Goal: Information Seeking & Learning: Learn about a topic

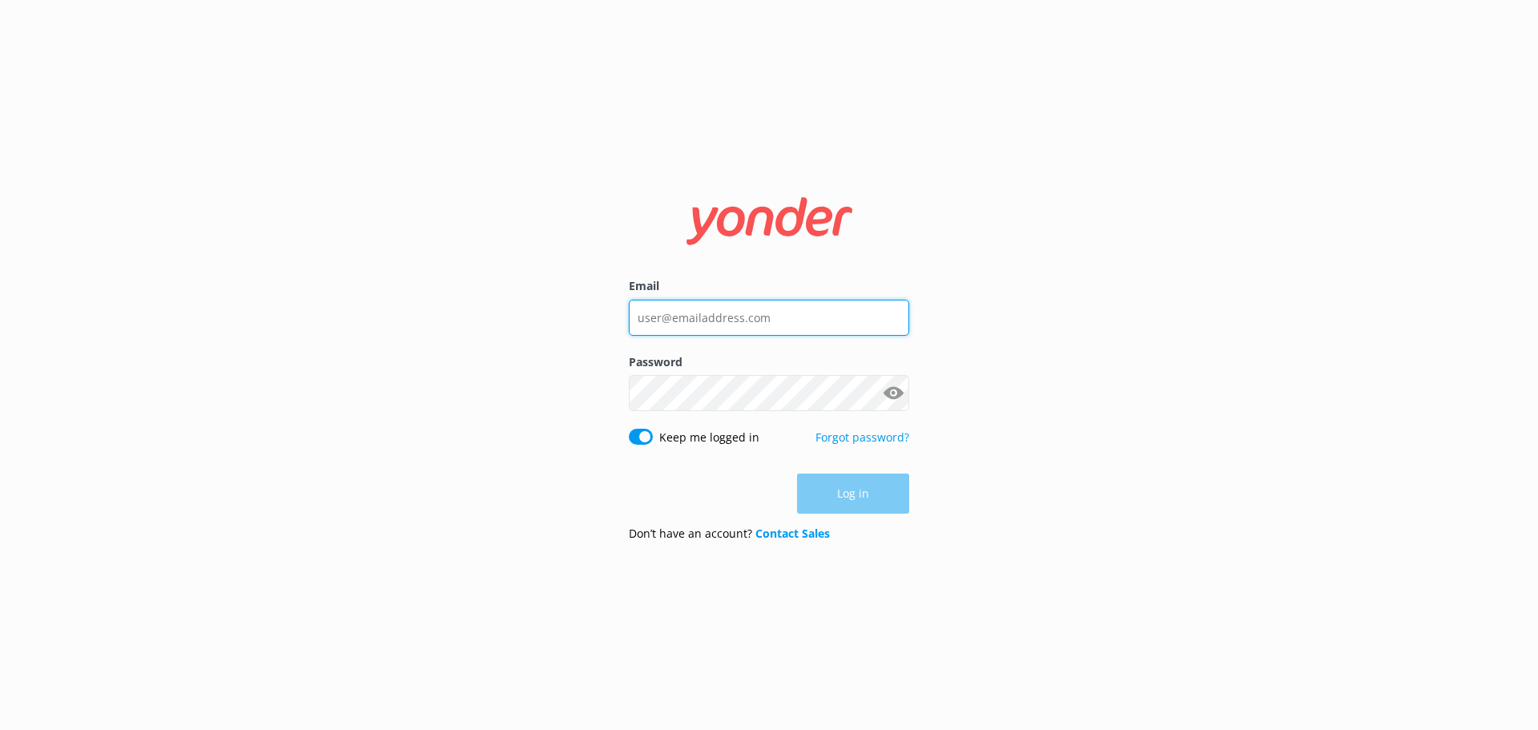
click at [699, 315] on input "Email" at bounding box center [769, 318] width 280 height 36
type input "[PERSON_NAME][EMAIL_ADDRESS][DOMAIN_NAME]"
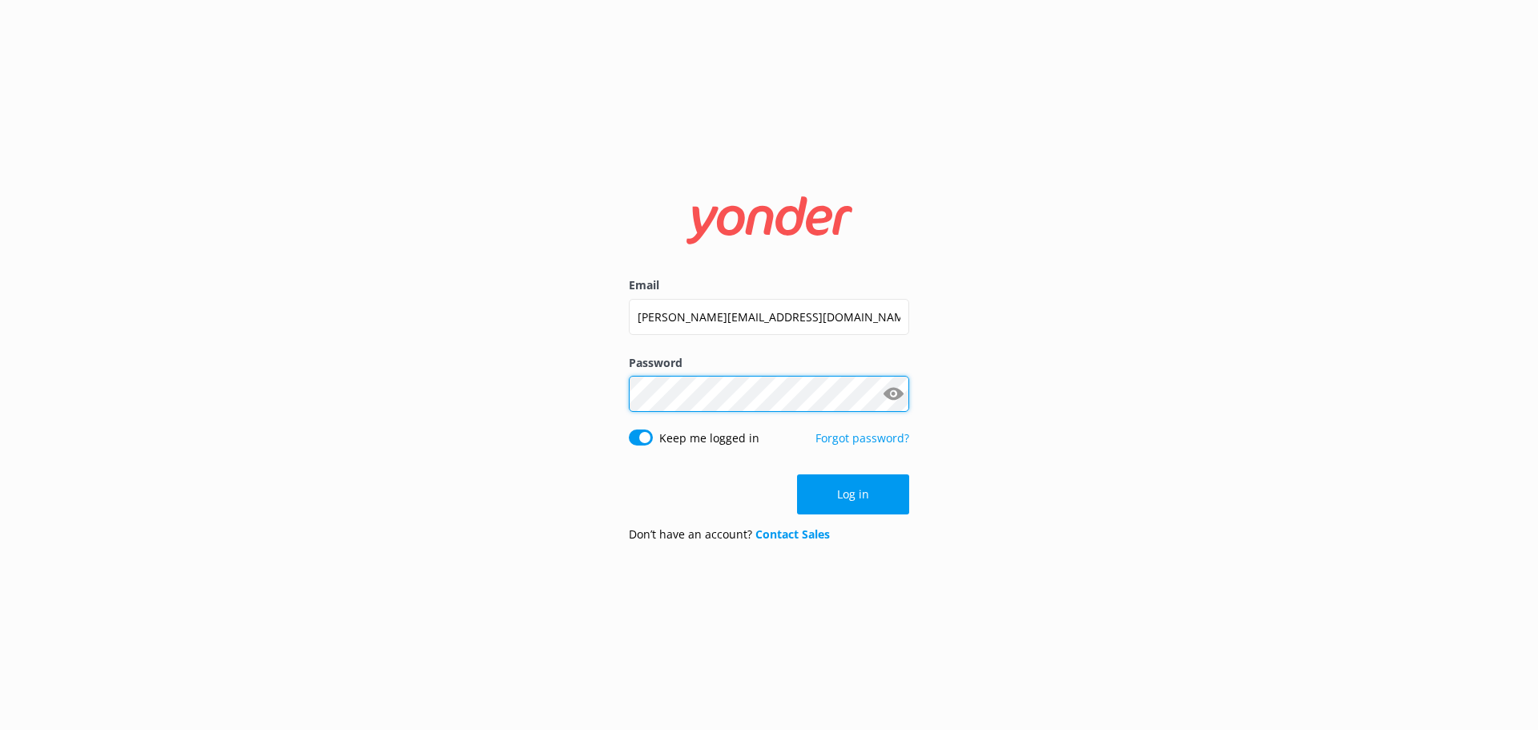
click button "Log in" at bounding box center [853, 494] width 112 height 40
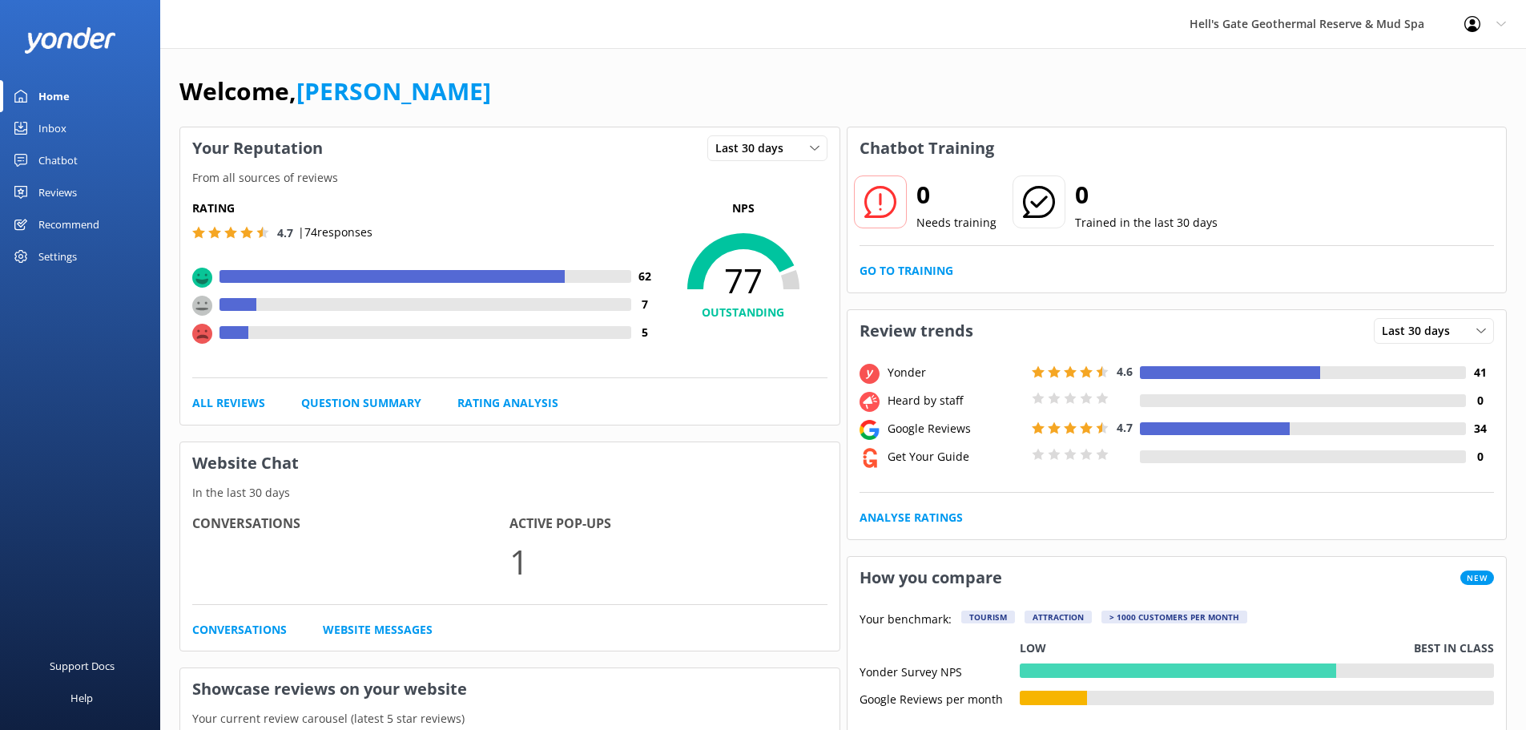
click at [43, 163] on div "Chatbot" at bounding box center [57, 160] width 39 height 32
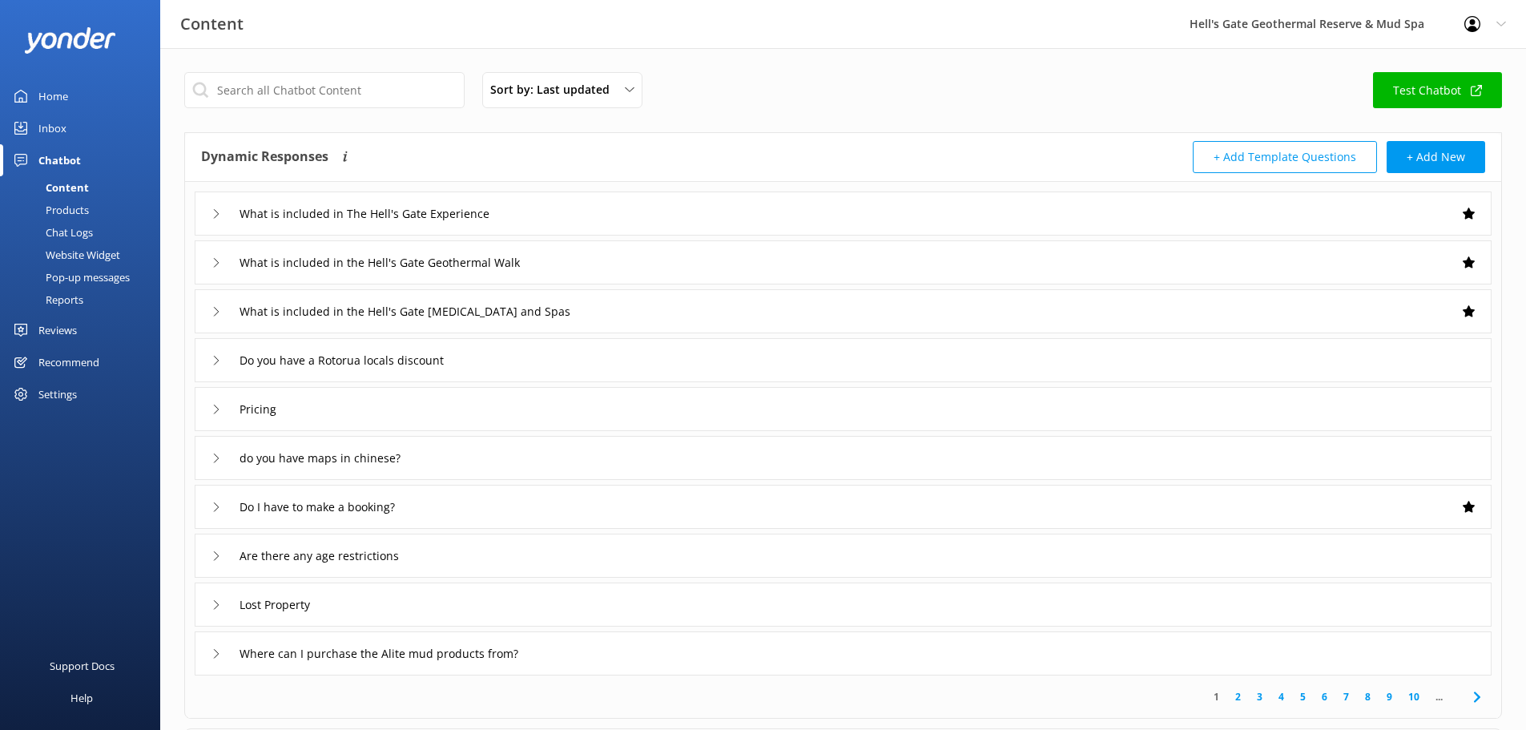
click at [308, 71] on div "Sort by: Last updated Title (A-Z) Last updated Test Chatbot Dynamic Responses T…" at bounding box center [843, 467] width 1366 height 838
click at [294, 83] on input "text" at bounding box center [324, 90] width 280 height 36
click at [293, 99] on input "text" at bounding box center [324, 90] width 280 height 36
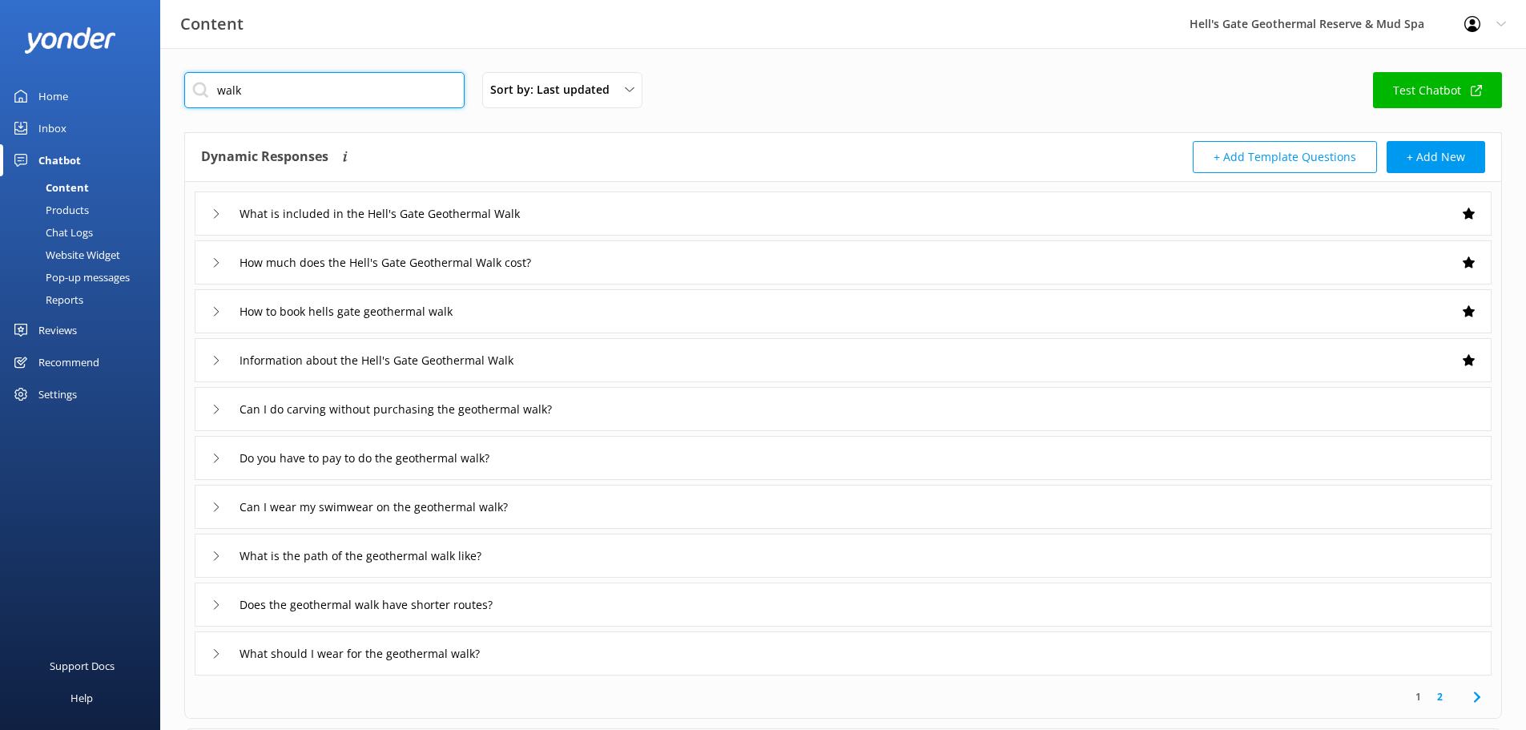
type input "walk"
click at [573, 232] on div "What is included in the Hell's Gate Geothermal Walk" at bounding box center [843, 213] width 1297 height 44
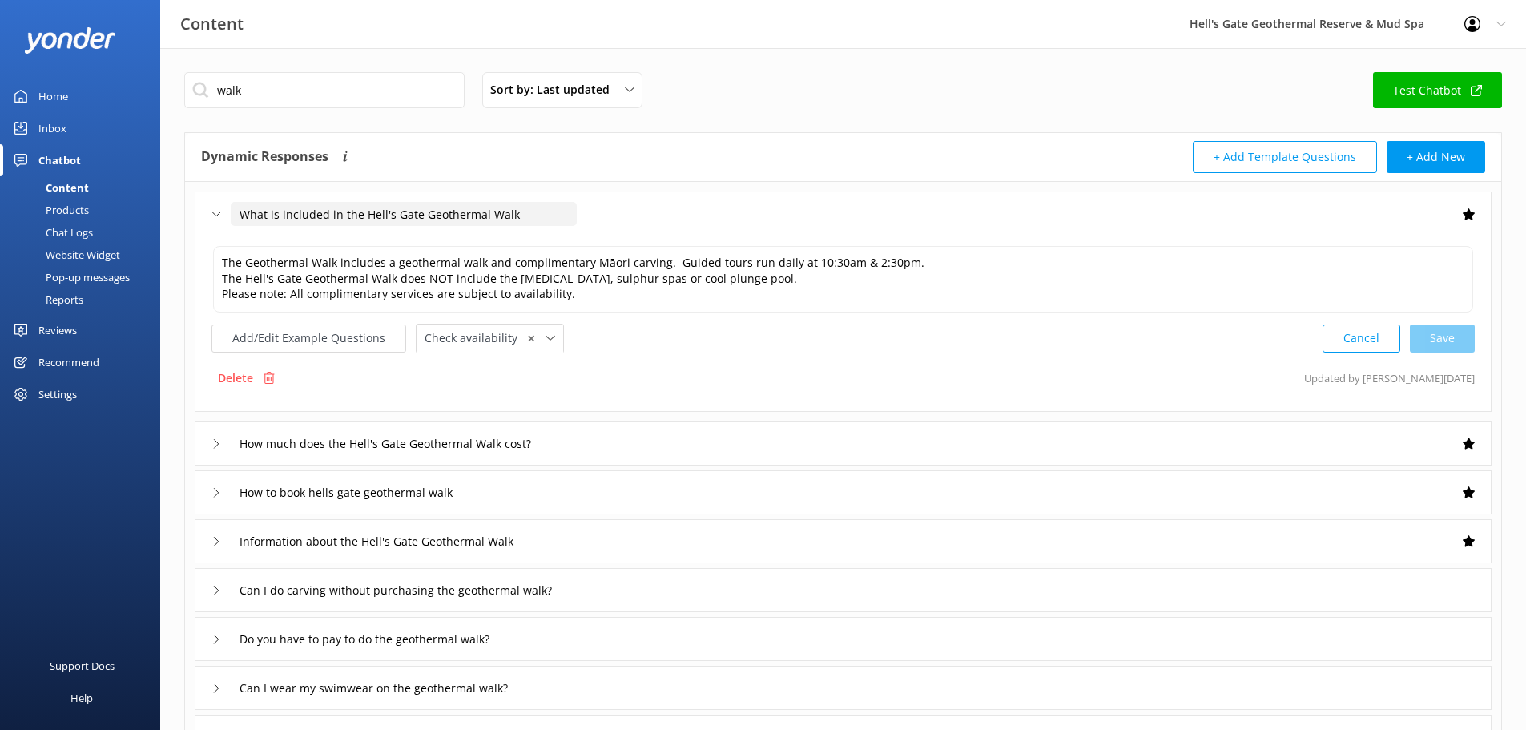
click at [569, 208] on input "What is included in the Hell's Gate Geothermal Walk" at bounding box center [404, 214] width 346 height 24
click at [670, 220] on div "What is included in the Hell's Gate Geothermal Walk" at bounding box center [843, 213] width 1297 height 44
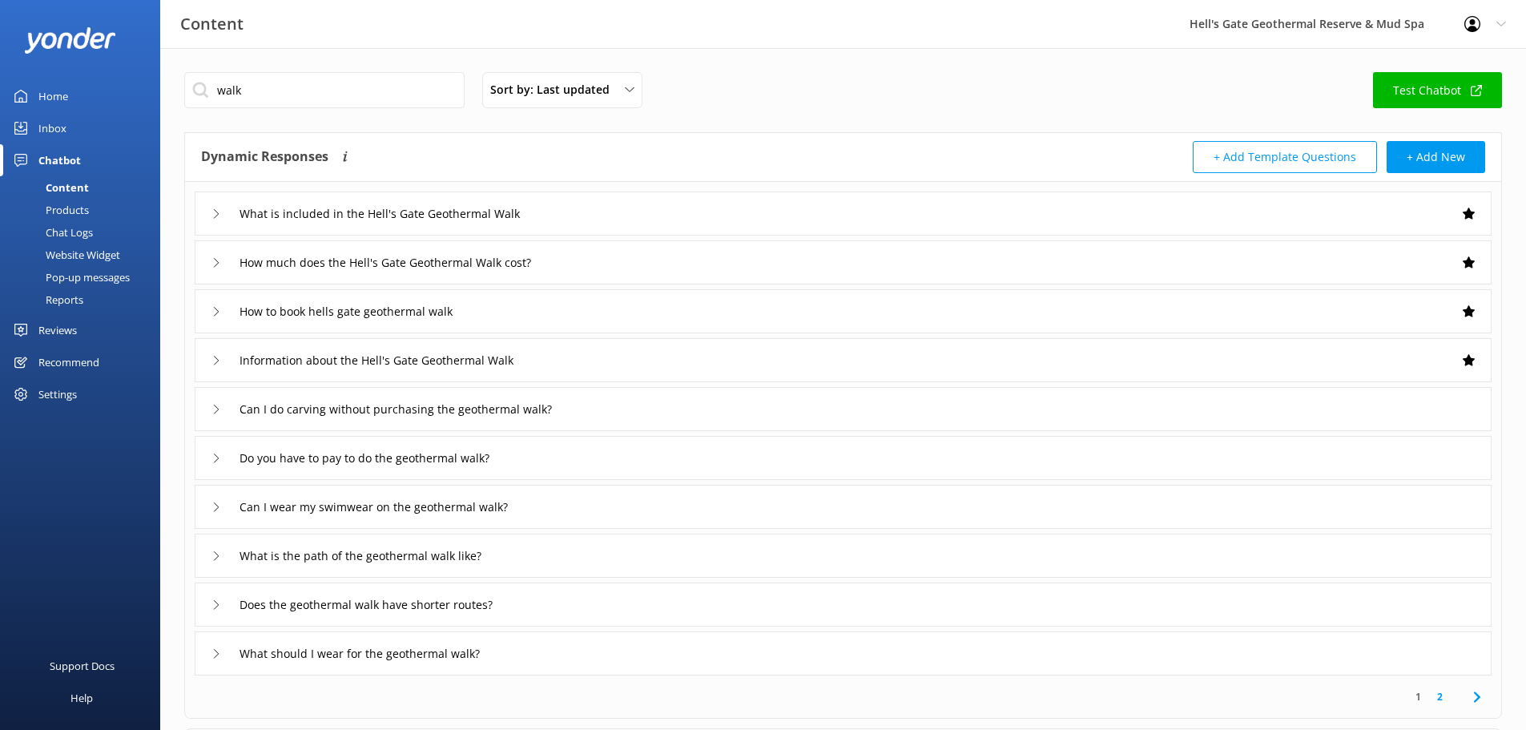
click at [588, 359] on div "Information about the Hell's Gate Geothermal Walk" at bounding box center [843, 360] width 1297 height 44
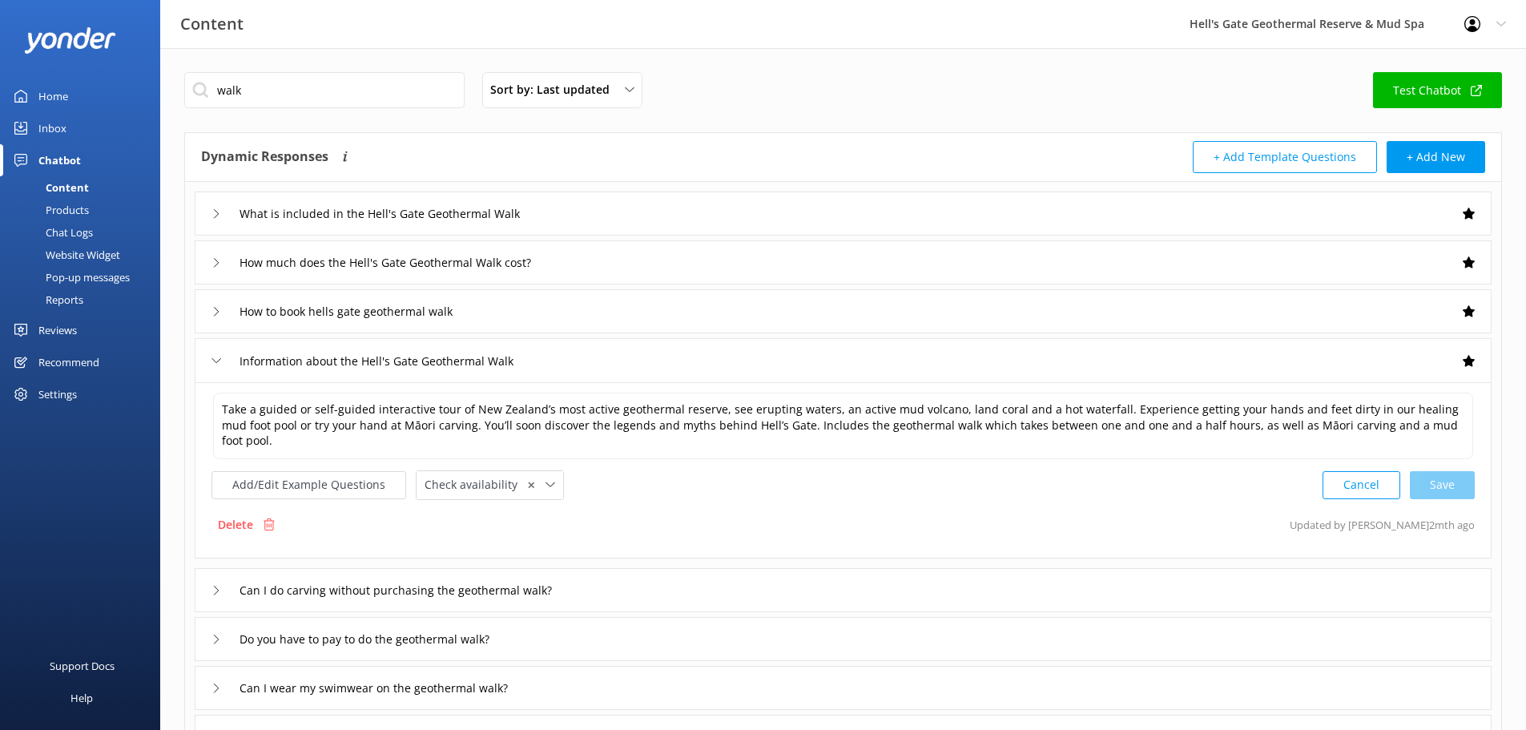
click at [588, 359] on div "Information about the Hell's Gate Geothermal Walk" at bounding box center [843, 360] width 1297 height 44
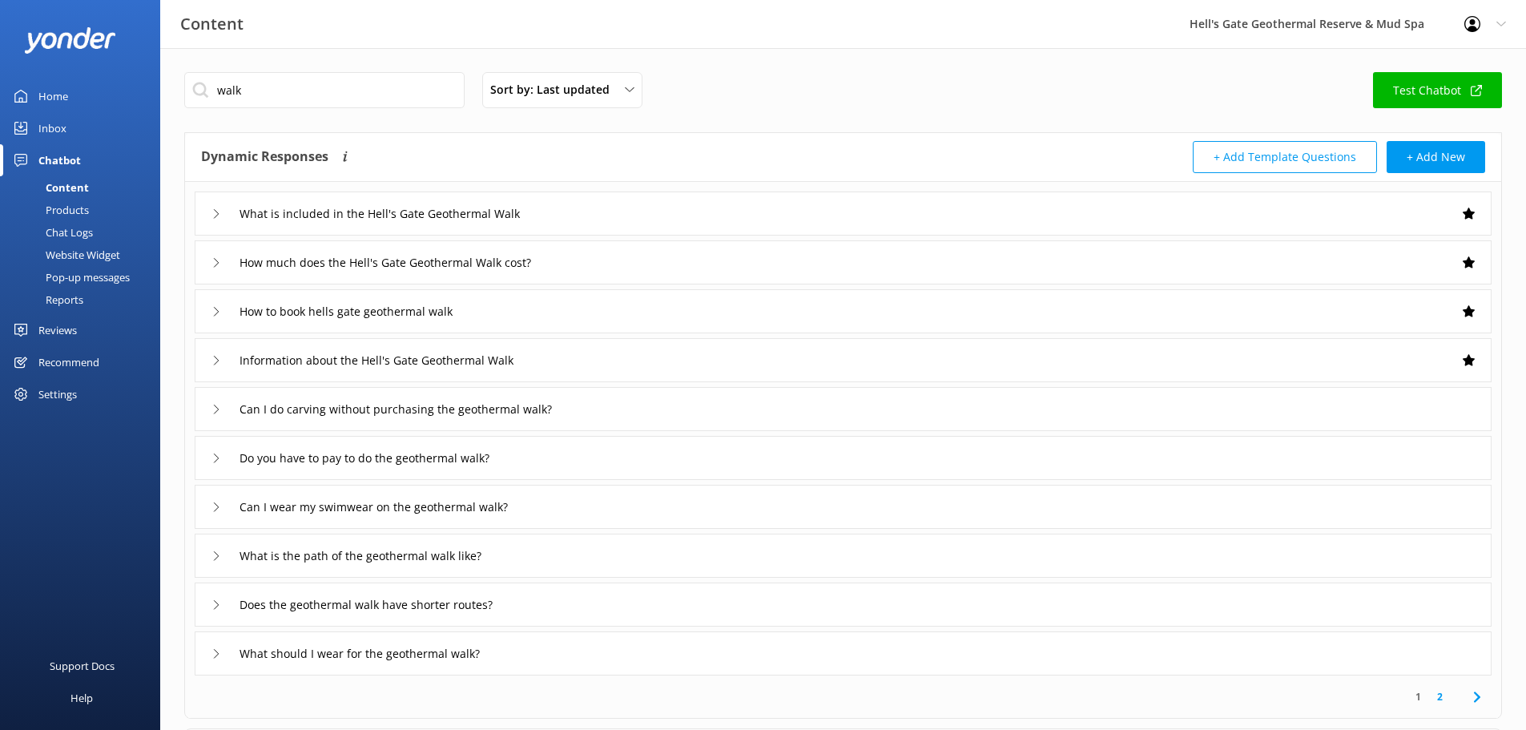
click at [575, 322] on div "How to book hells gate geothermal walk" at bounding box center [843, 311] width 1297 height 44
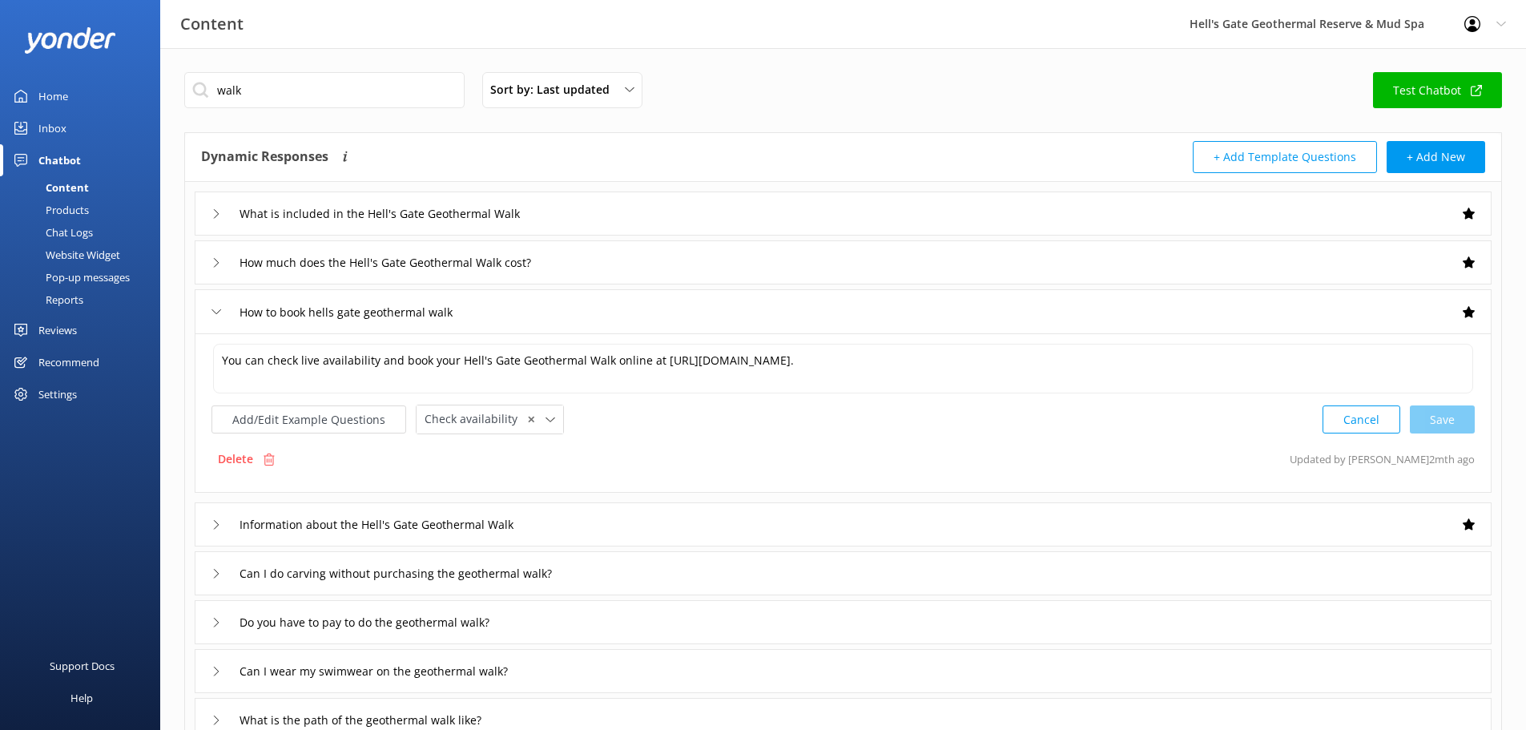
click at [575, 320] on div "How to book hells gate geothermal walk" at bounding box center [843, 311] width 1297 height 44
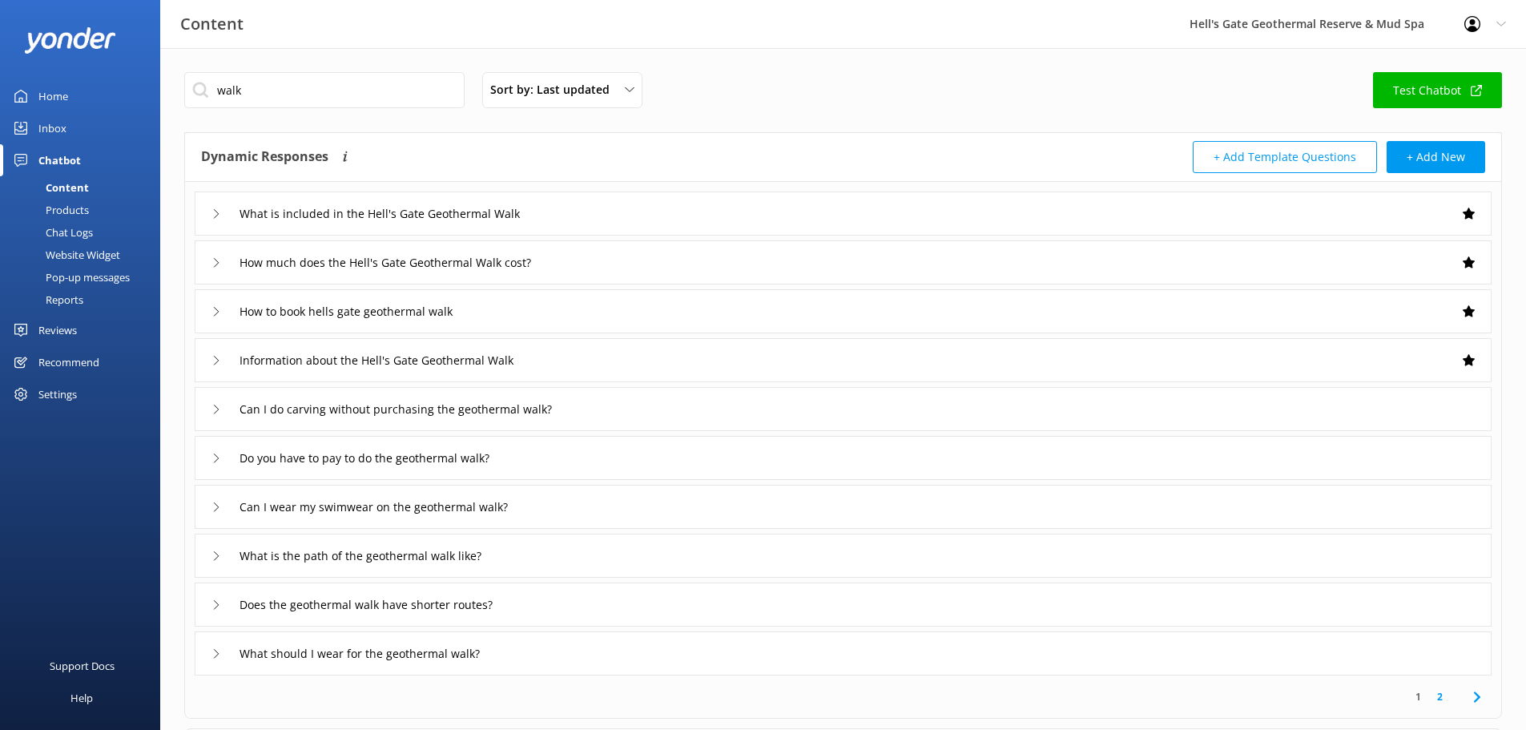
click at [582, 271] on div "How much does the Hell's Gate Geothermal Walk cost?" at bounding box center [843, 262] width 1297 height 44
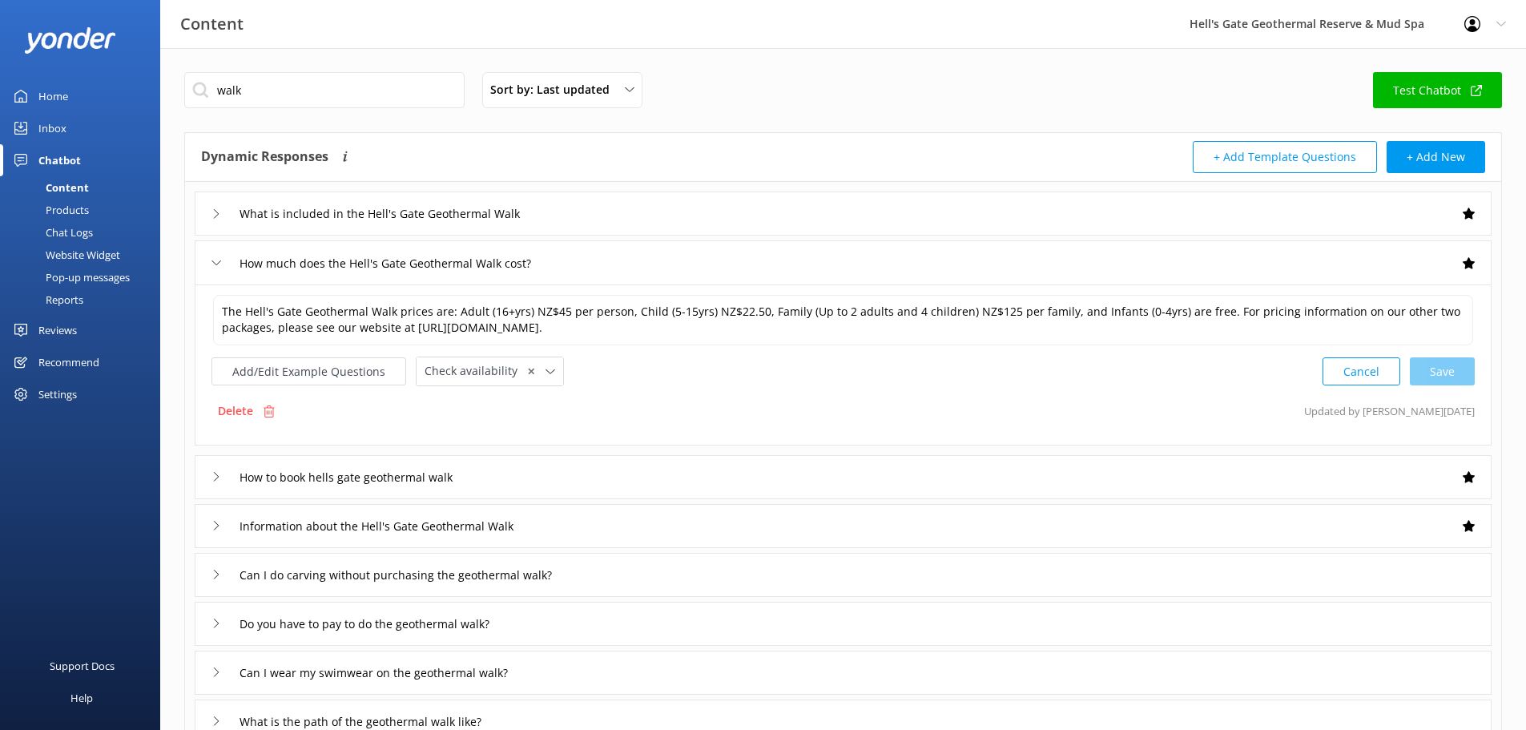
click at [582, 269] on div "How much does the Hell's Gate Geothermal Walk cost?" at bounding box center [843, 262] width 1297 height 44
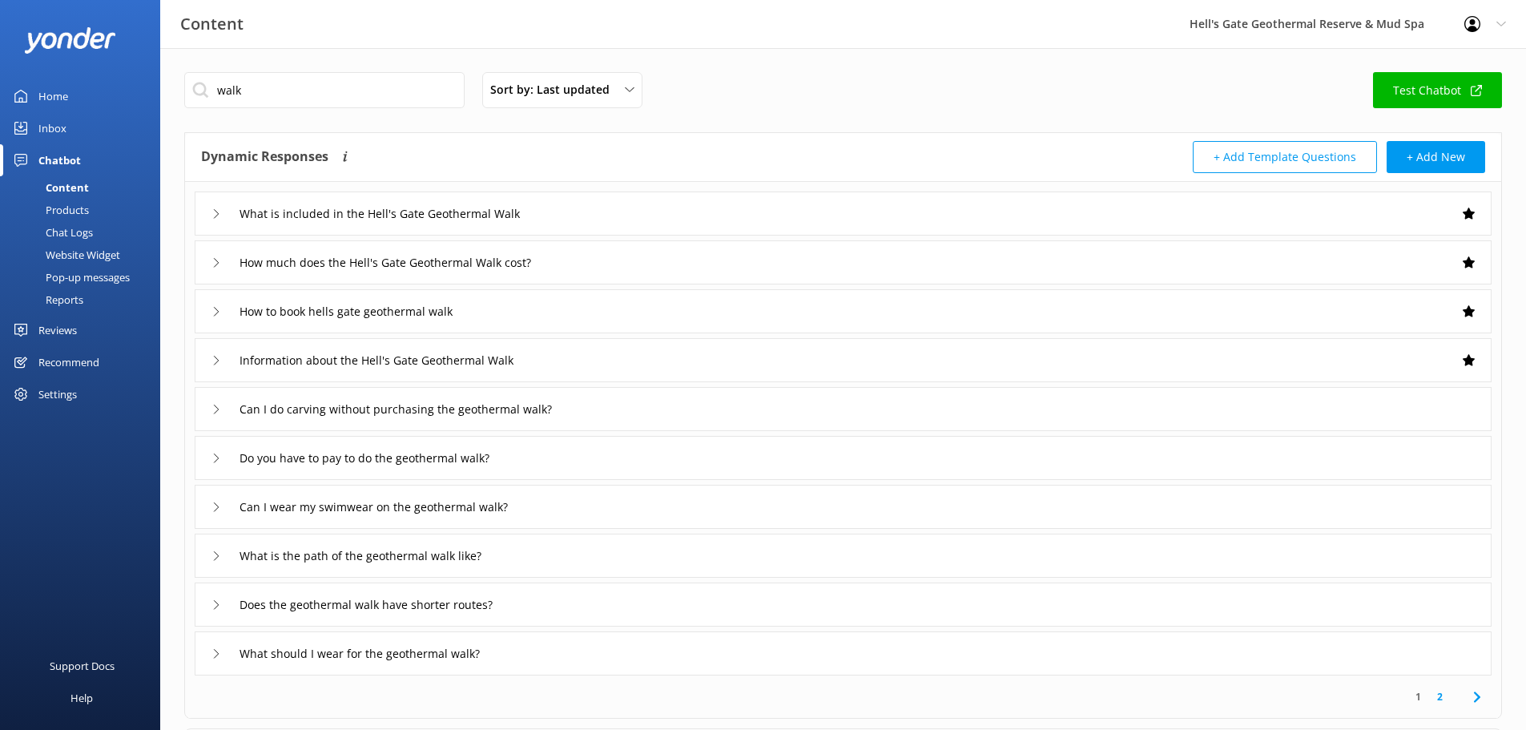
click at [609, 397] on div "Can I do carving without purchasing the geothermal walk?" at bounding box center [420, 409] width 378 height 24
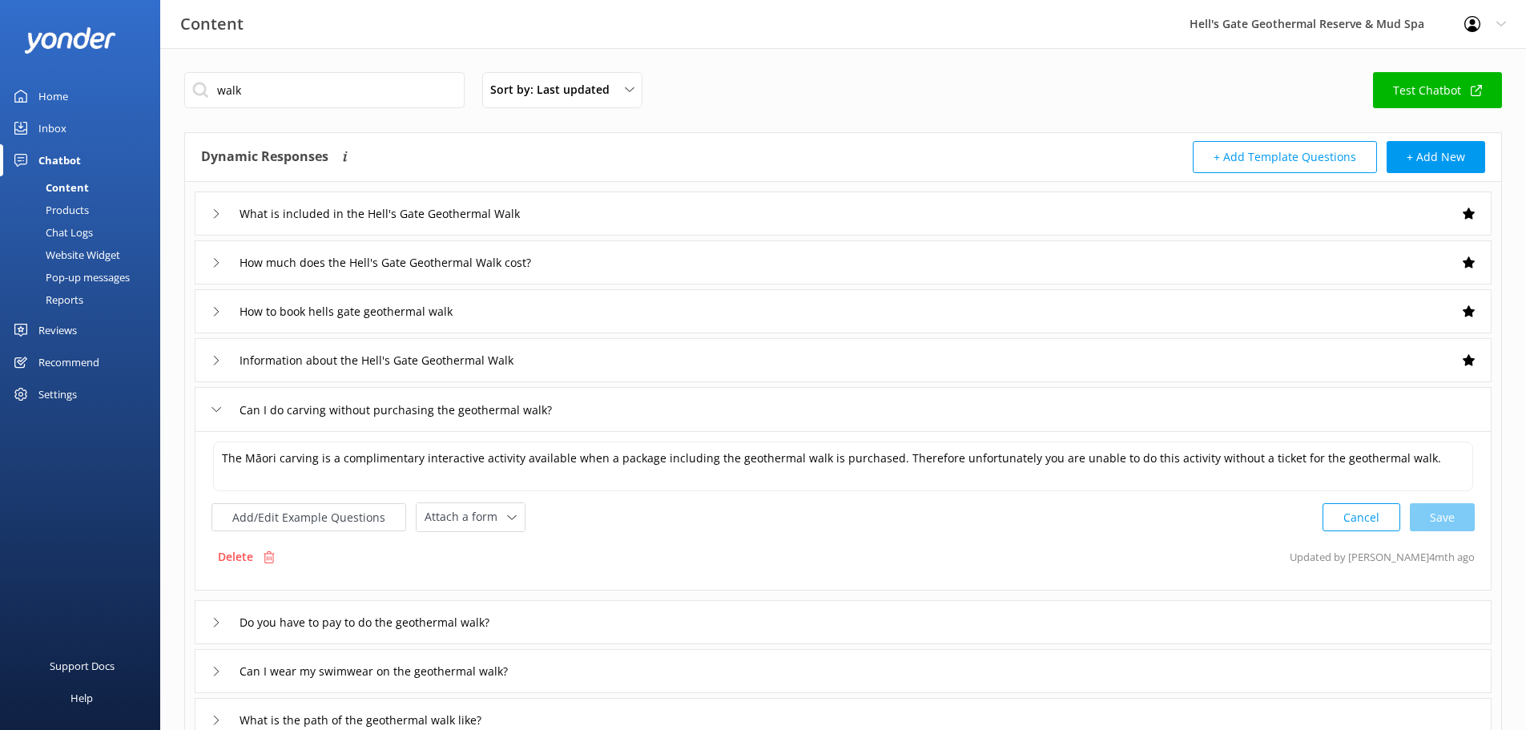
click at [610, 396] on div "Can I do carving without purchasing the geothermal walk?" at bounding box center [843, 409] width 1297 height 44
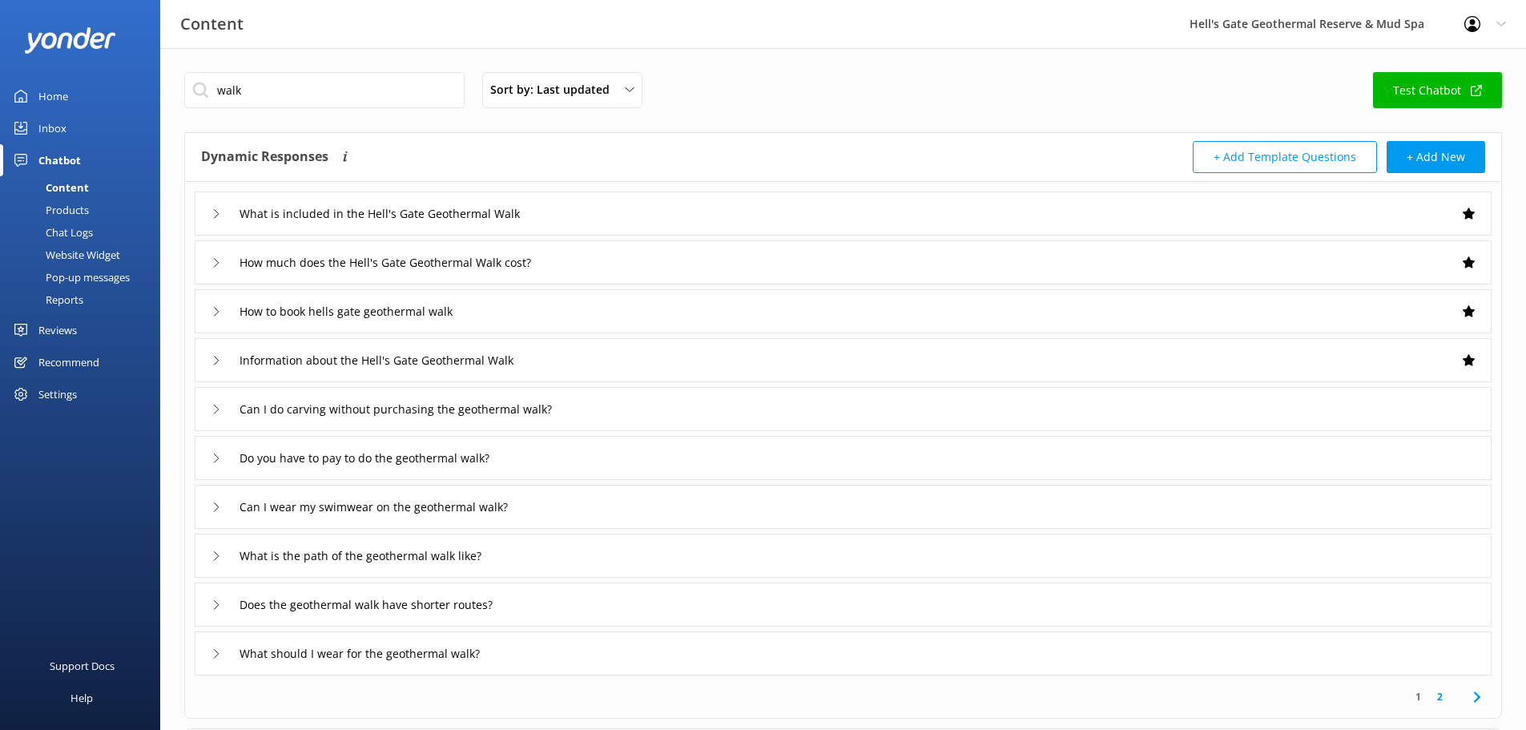
click at [604, 453] on div "Do you have to pay to do the geothermal walk?" at bounding box center [843, 458] width 1297 height 44
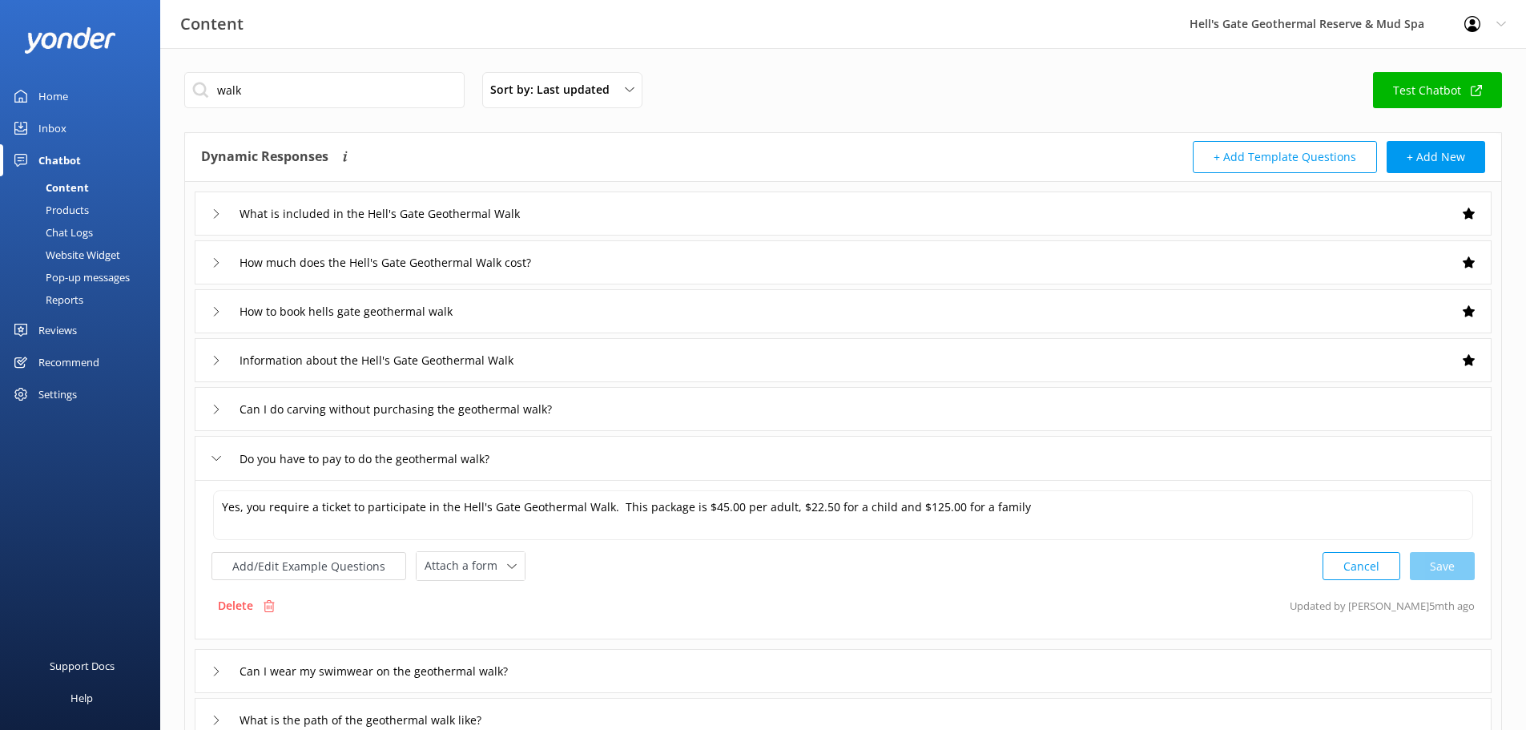
click at [604, 453] on div "Do you have to pay to do the geothermal walk?" at bounding box center [843, 458] width 1297 height 44
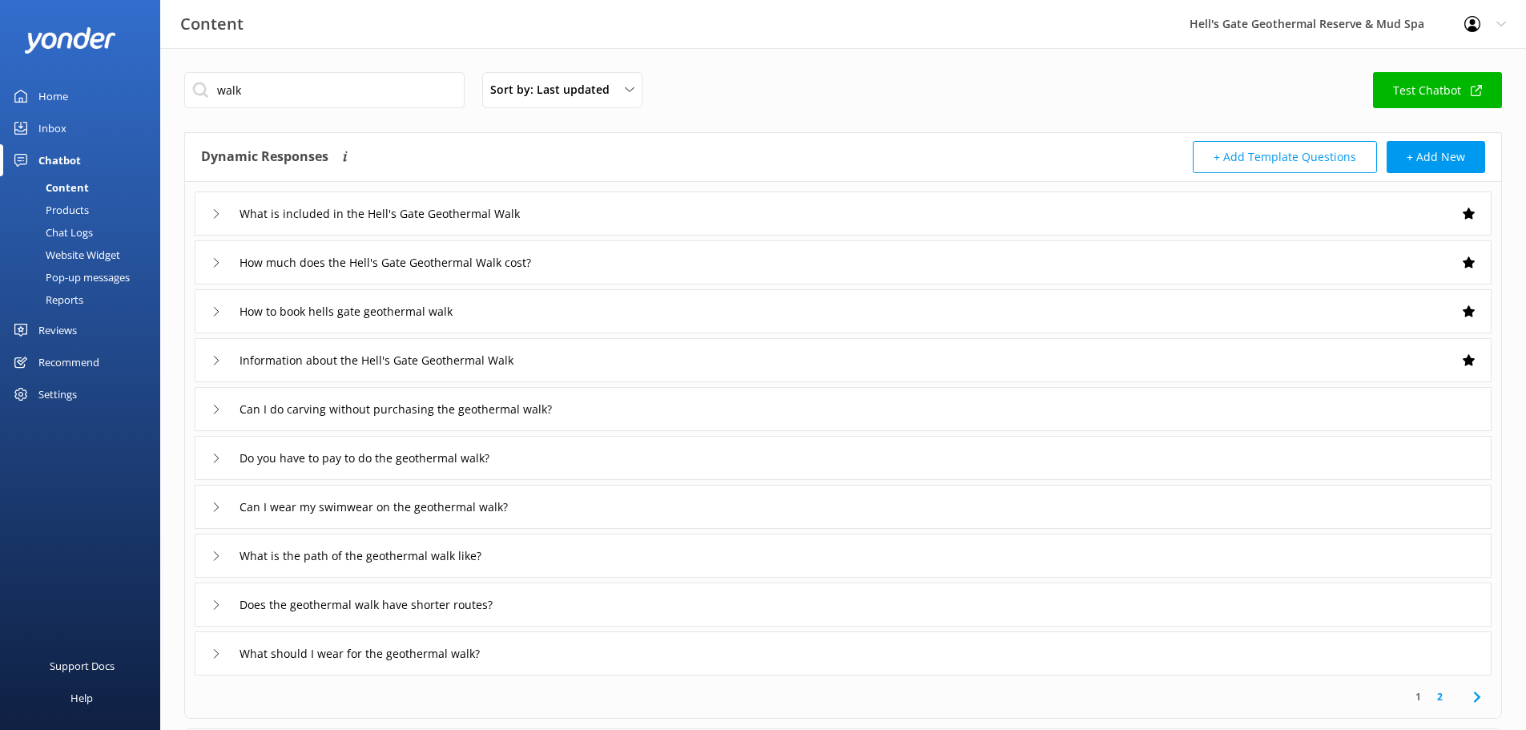
click at [589, 505] on div "Can I wear my swimwear on the geothermal walk?" at bounding box center [843, 507] width 1297 height 44
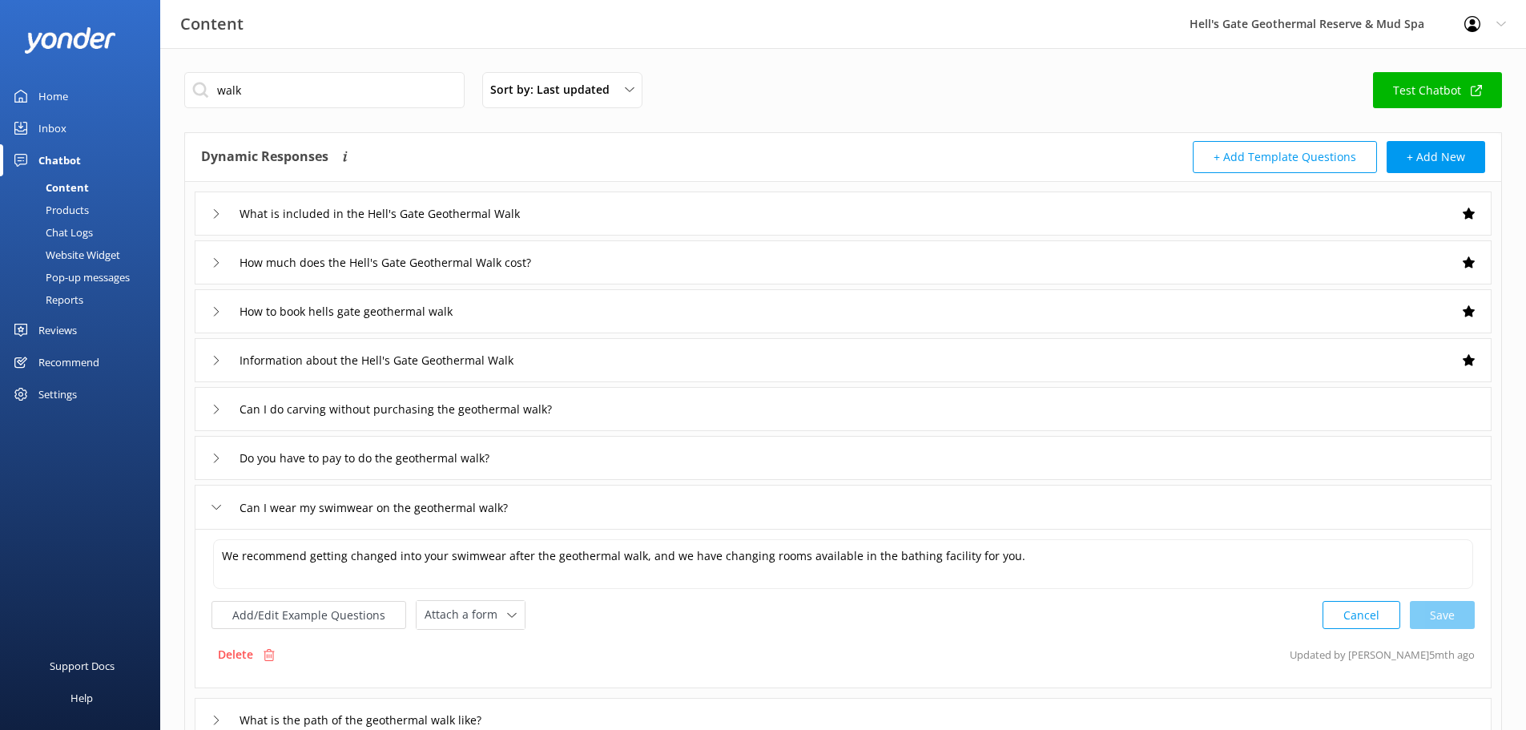
click at [587, 504] on div "Can I wear my swimwear on the geothermal walk?" at bounding box center [843, 507] width 1297 height 44
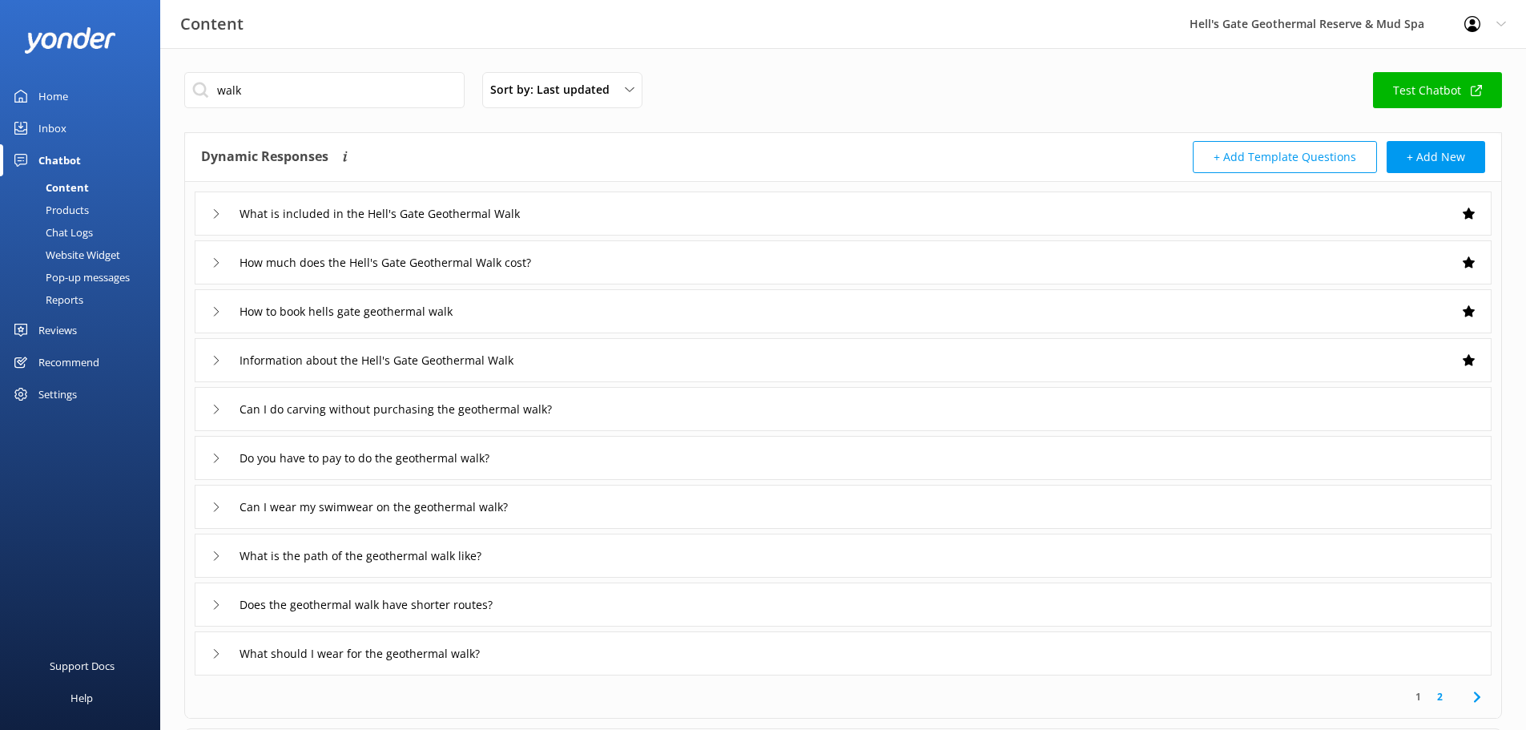
click at [592, 560] on div "What is the path of the geothermal walk like?" at bounding box center [843, 556] width 1297 height 44
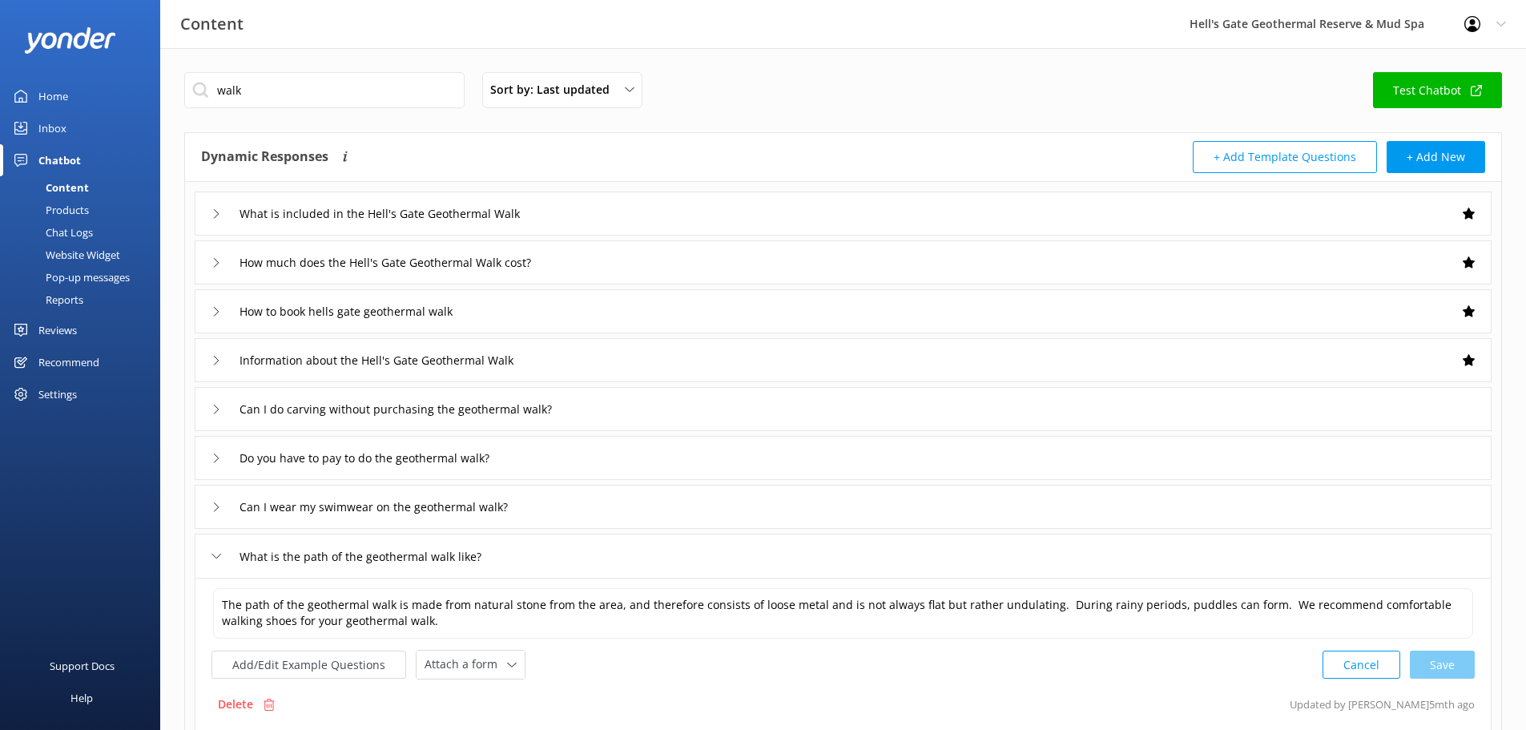
click at [592, 559] on div "What is the path of the geothermal walk like?" at bounding box center [843, 556] width 1297 height 44
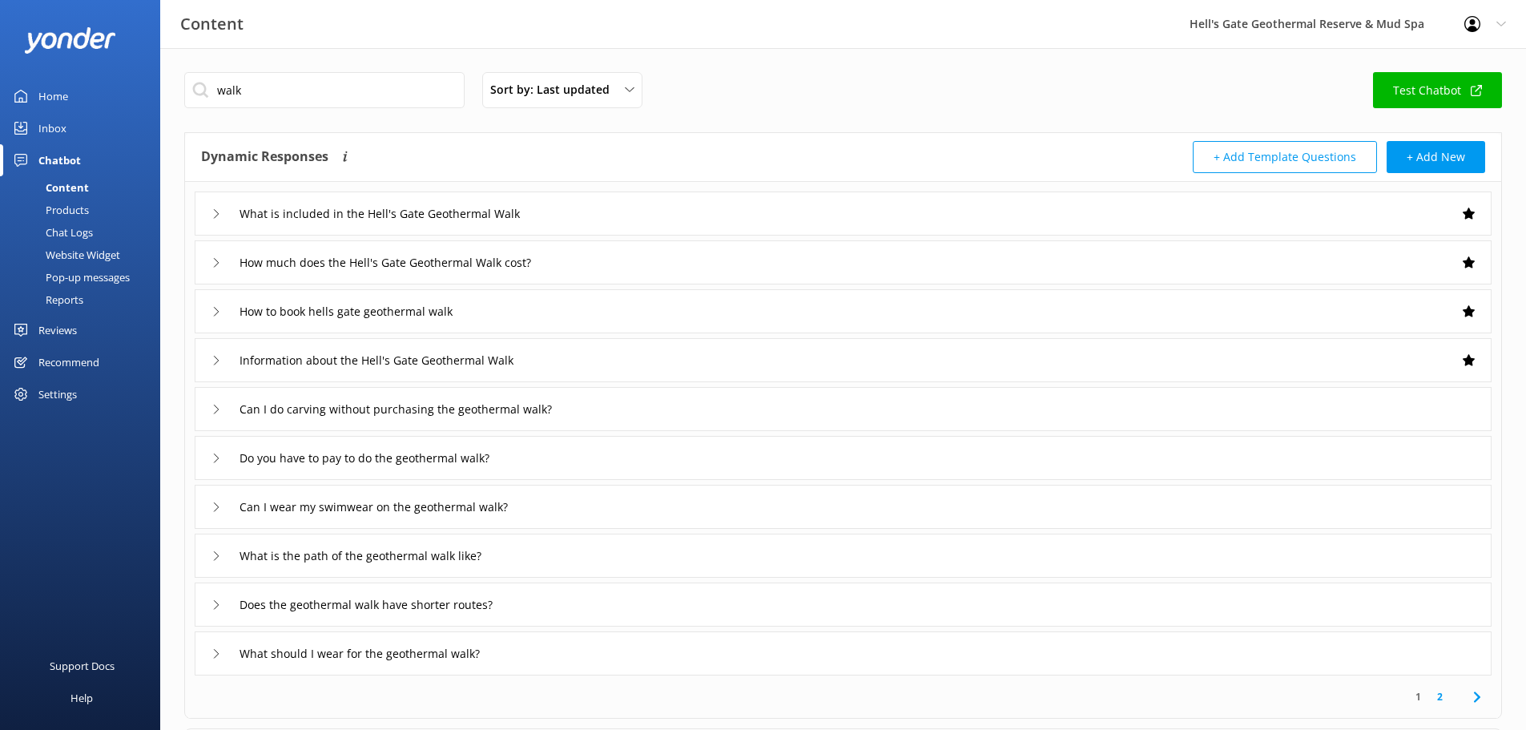
click at [581, 602] on div "Does the geothermal walk have shorter routes?" at bounding box center [843, 604] width 1297 height 44
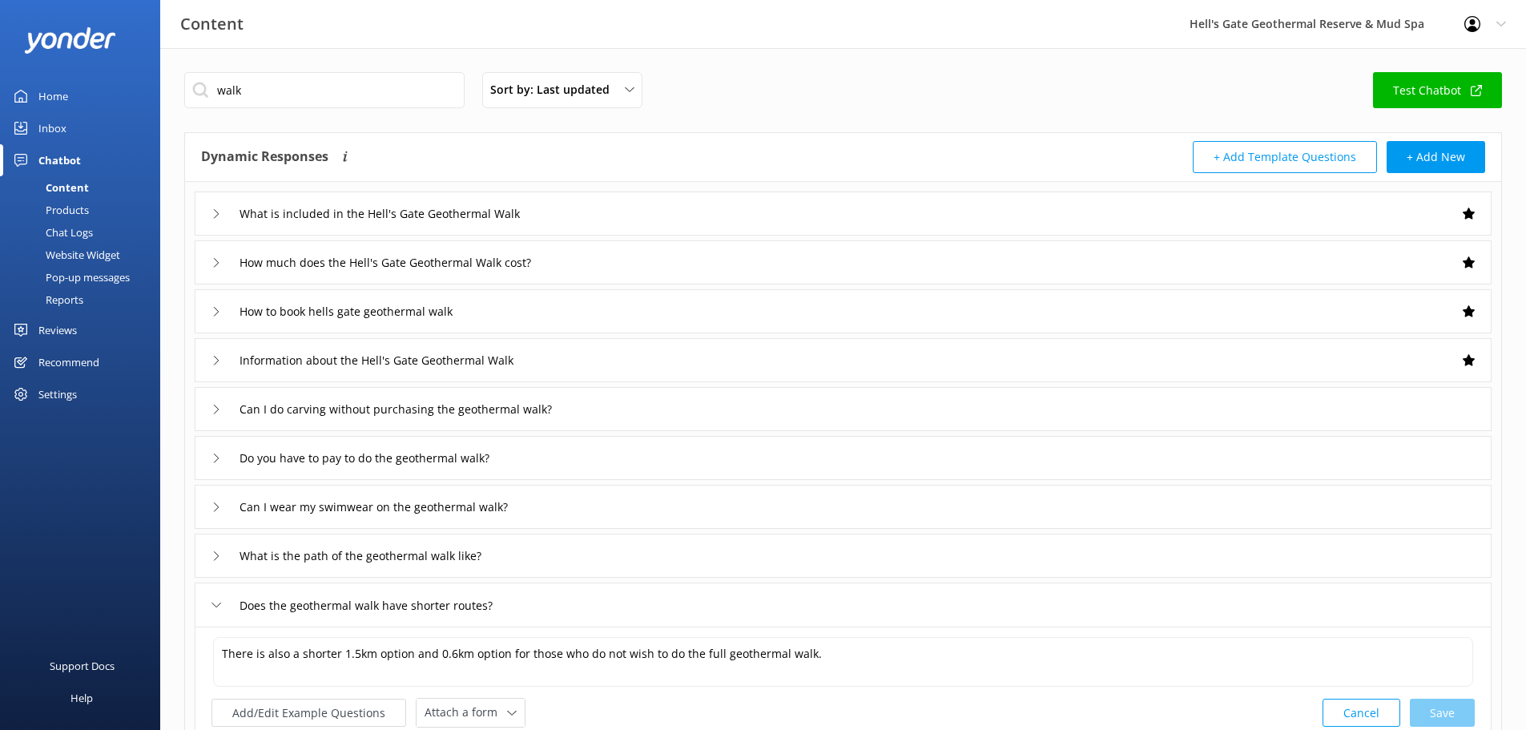
click at [580, 602] on div "Does the geothermal walk have shorter routes?" at bounding box center [843, 604] width 1297 height 44
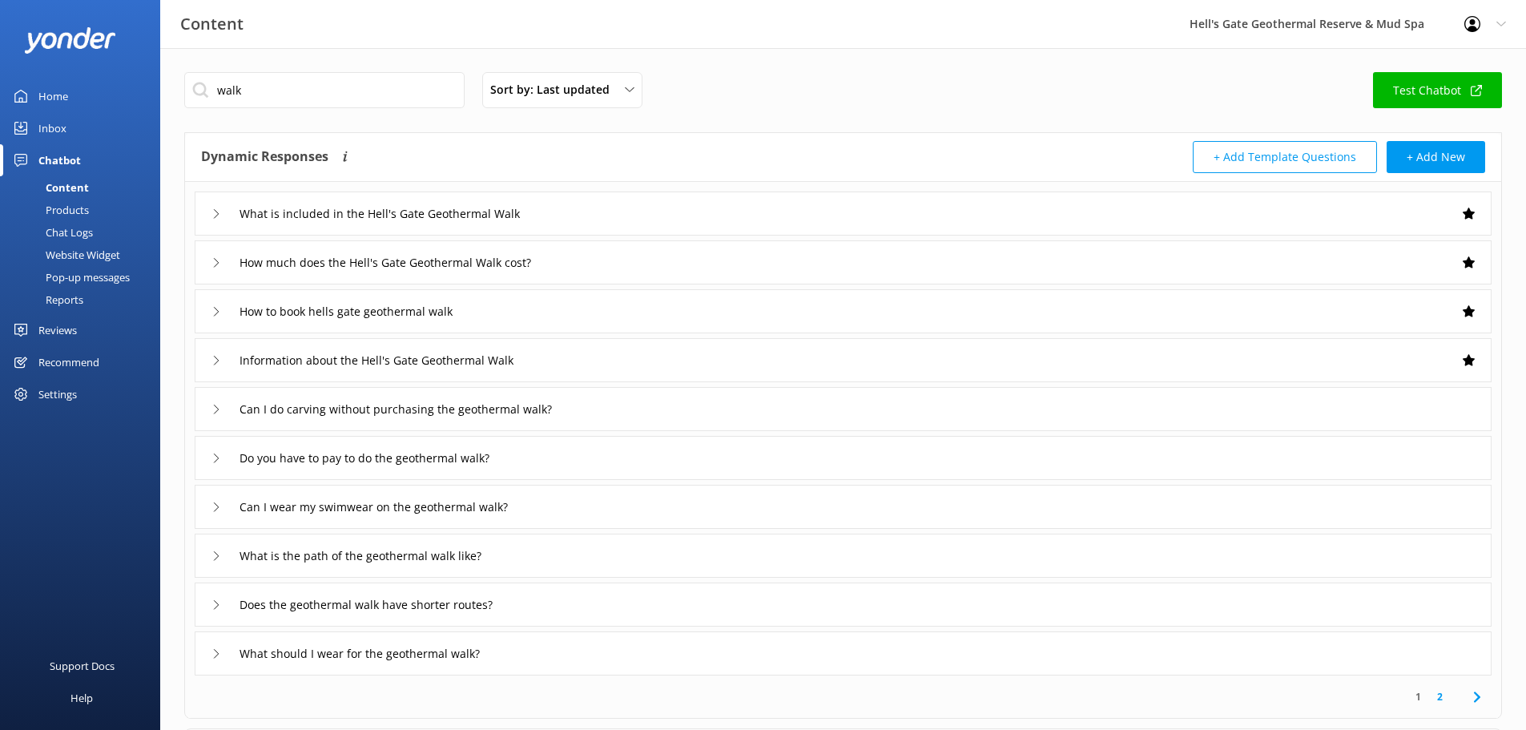
click at [582, 663] on div "What should I wear for the geothermal walk?" at bounding box center [843, 653] width 1297 height 44
